Goal: Task Accomplishment & Management: Use online tool/utility

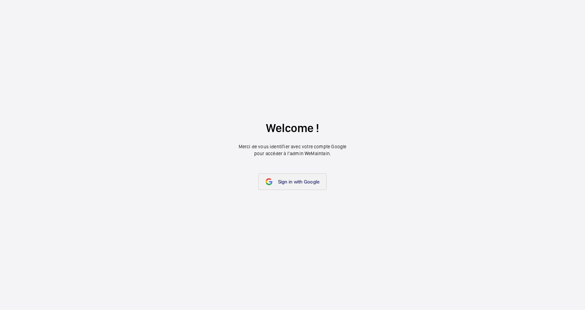
click at [288, 179] on span "Sign in with Google" at bounding box center [299, 182] width 42 height 6
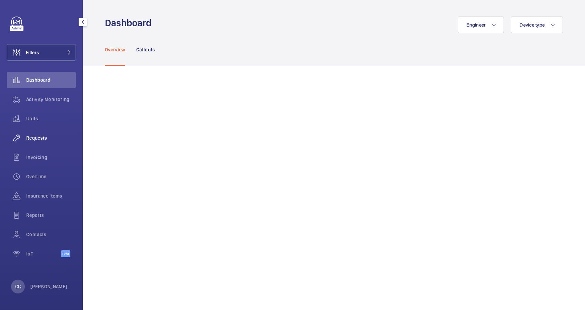
click at [41, 139] on span "Requests" at bounding box center [51, 138] width 50 height 7
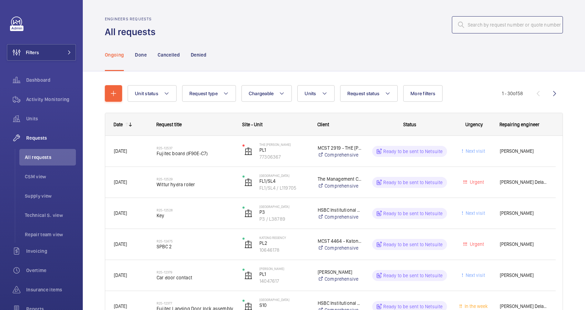
click at [479, 19] on input "text" at bounding box center [507, 24] width 111 height 17
paste input "R25-12537"
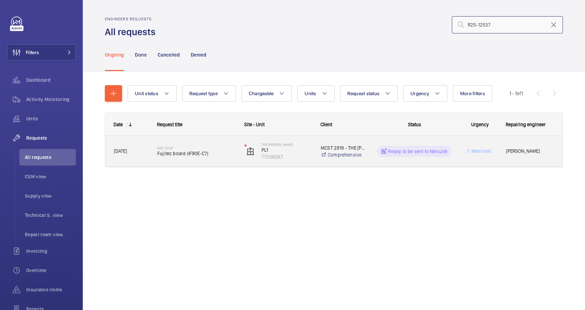
type input "R25-12537"
click at [218, 153] on span "Fujitec board (IF90E-C7)" at bounding box center [196, 153] width 78 height 7
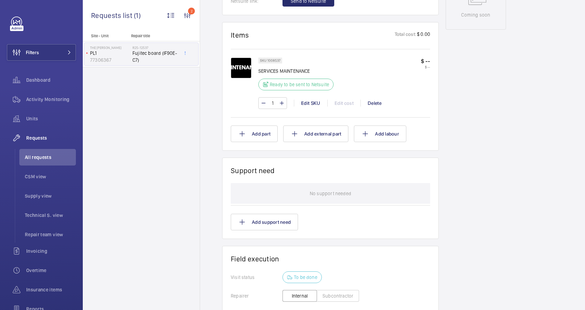
scroll to position [256, 0]
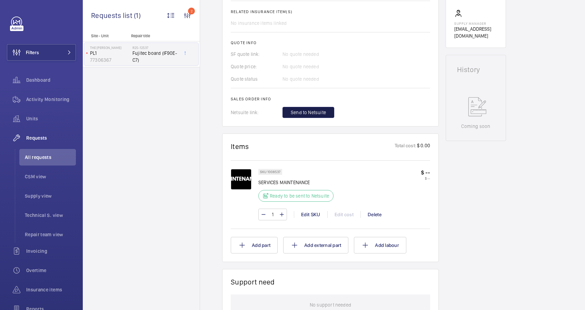
click at [318, 113] on span "Send to Netsuite" at bounding box center [308, 112] width 35 height 7
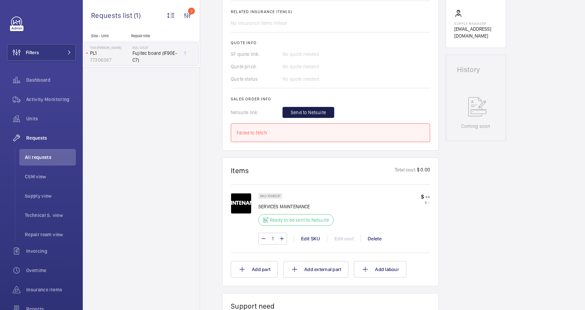
click at [309, 113] on span "Send to Netsuite" at bounding box center [308, 112] width 35 height 7
click at [310, 111] on span "Send to Netsuite" at bounding box center [308, 112] width 35 height 7
click at [306, 115] on span "Send to Netsuite" at bounding box center [308, 112] width 35 height 7
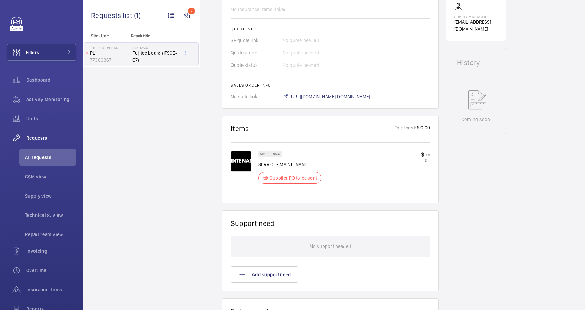
scroll to position [269, 0]
click at [370, 98] on span "[URL][DOMAIN_NAME][DOMAIN_NAME]" at bounding box center [330, 96] width 81 height 7
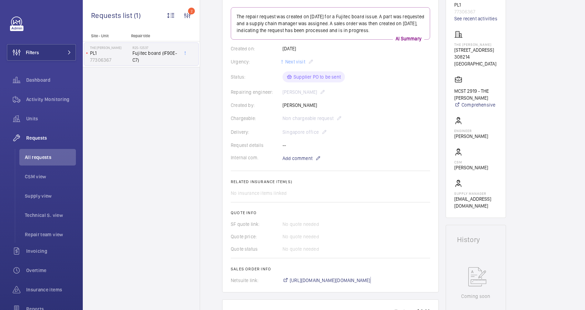
scroll to position [0, 0]
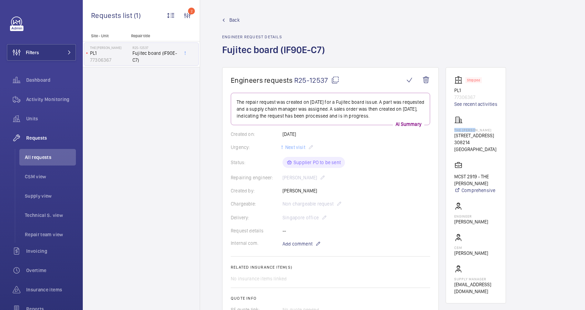
drag, startPoint x: 477, startPoint y: 131, endPoint x: 452, endPoint y: 130, distance: 25.5
click at [452, 130] on wm-front-card "Stopped PL1 77306367 See recent activities [GEOGRAPHIC_DATA][PERSON_NAME][STREE…" at bounding box center [476, 185] width 60 height 236
drag, startPoint x: 452, startPoint y: 130, endPoint x: 458, endPoint y: 130, distance: 6.6
copy p "The [PERSON_NAME]"
click at [476, 173] on p "MCST 2919 - THE [PERSON_NAME]" at bounding box center [475, 180] width 43 height 14
